Goal: Information Seeking & Learning: Learn about a topic

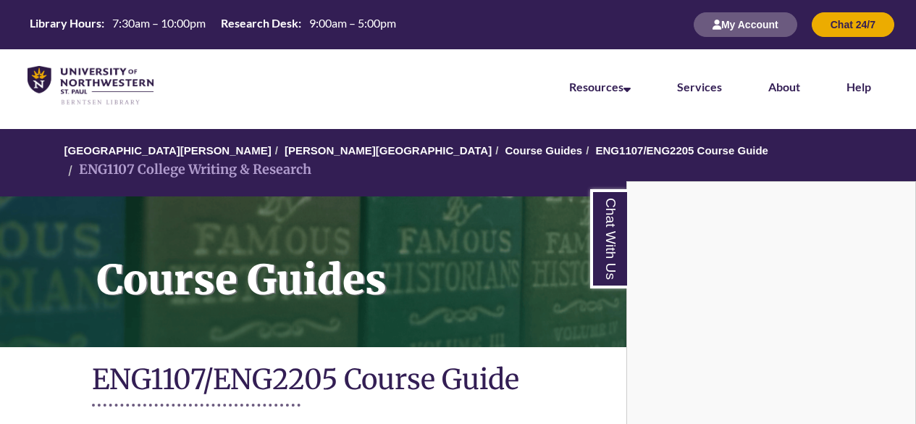
scroll to position [426, 0]
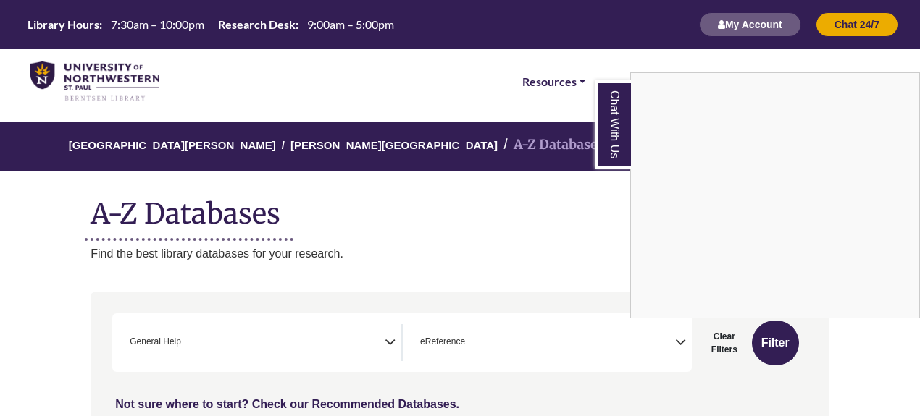
select select "*****"
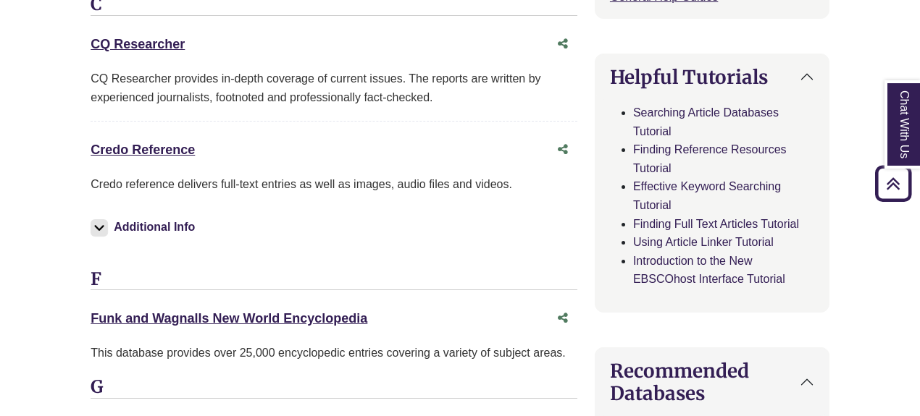
scroll to position [701, 0]
click at [143, 142] on link "Credo Reference This link opens in a new window" at bounding box center [143, 149] width 104 height 14
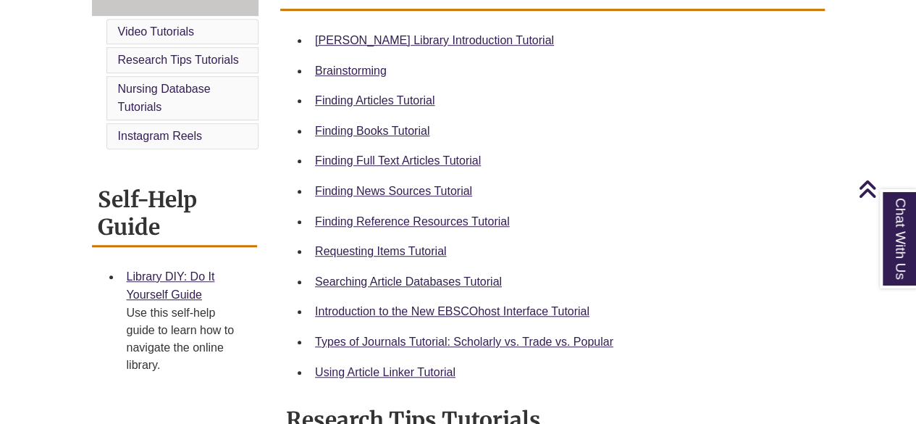
scroll to position [437, 0]
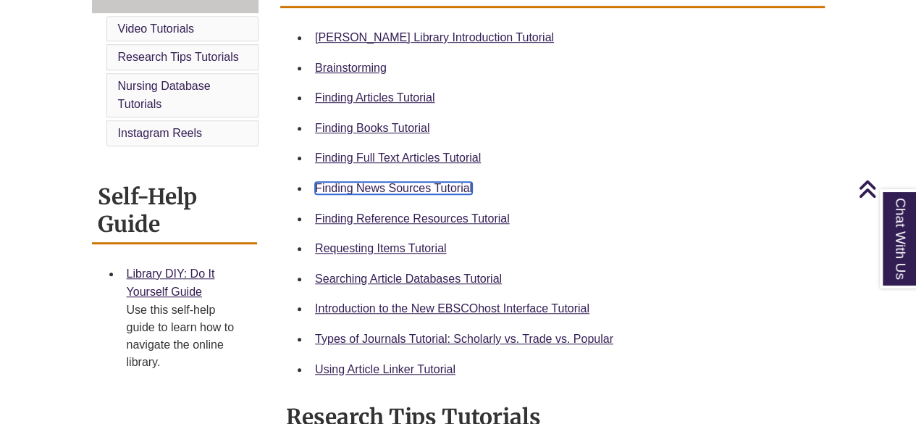
click at [378, 187] on link "Finding News Sources Tutorial" at bounding box center [393, 188] width 157 height 12
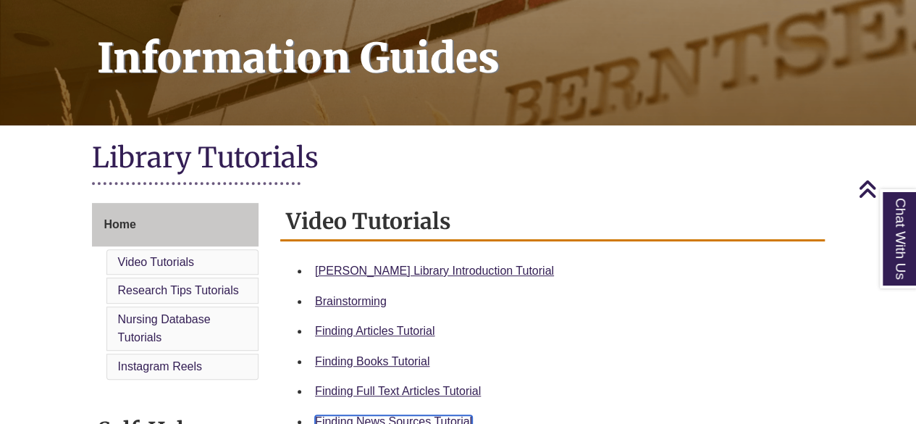
scroll to position [0, 0]
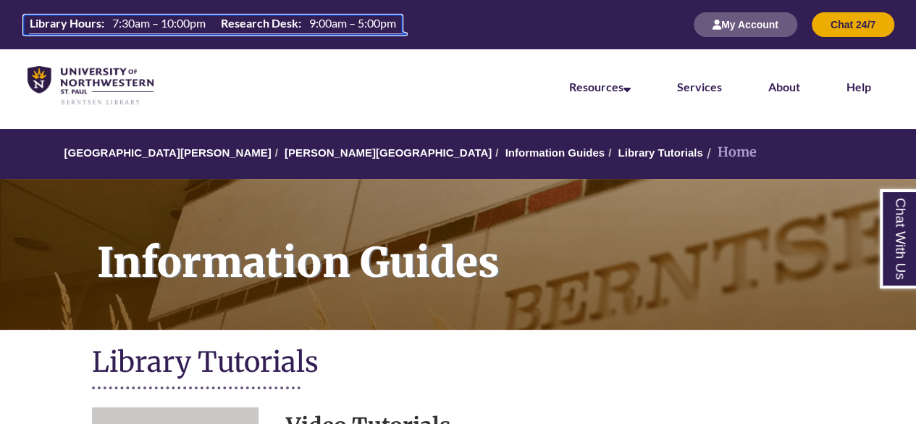
click at [67, 21] on th "Library Hours:" at bounding box center [65, 23] width 83 height 16
